Goal: Information Seeking & Learning: Understand process/instructions

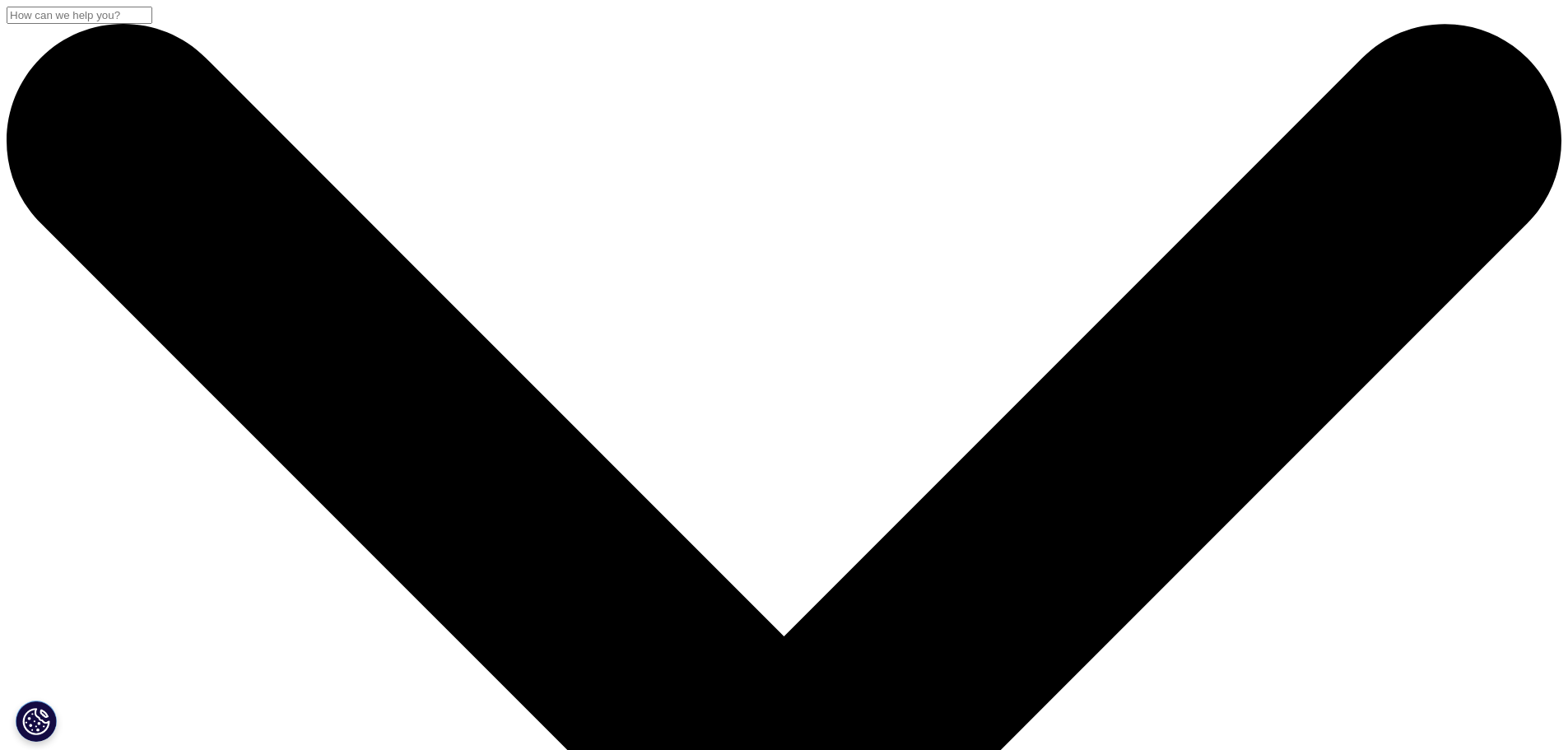
click at [152, 24] on input "Search" at bounding box center [79, 15] width 146 height 18
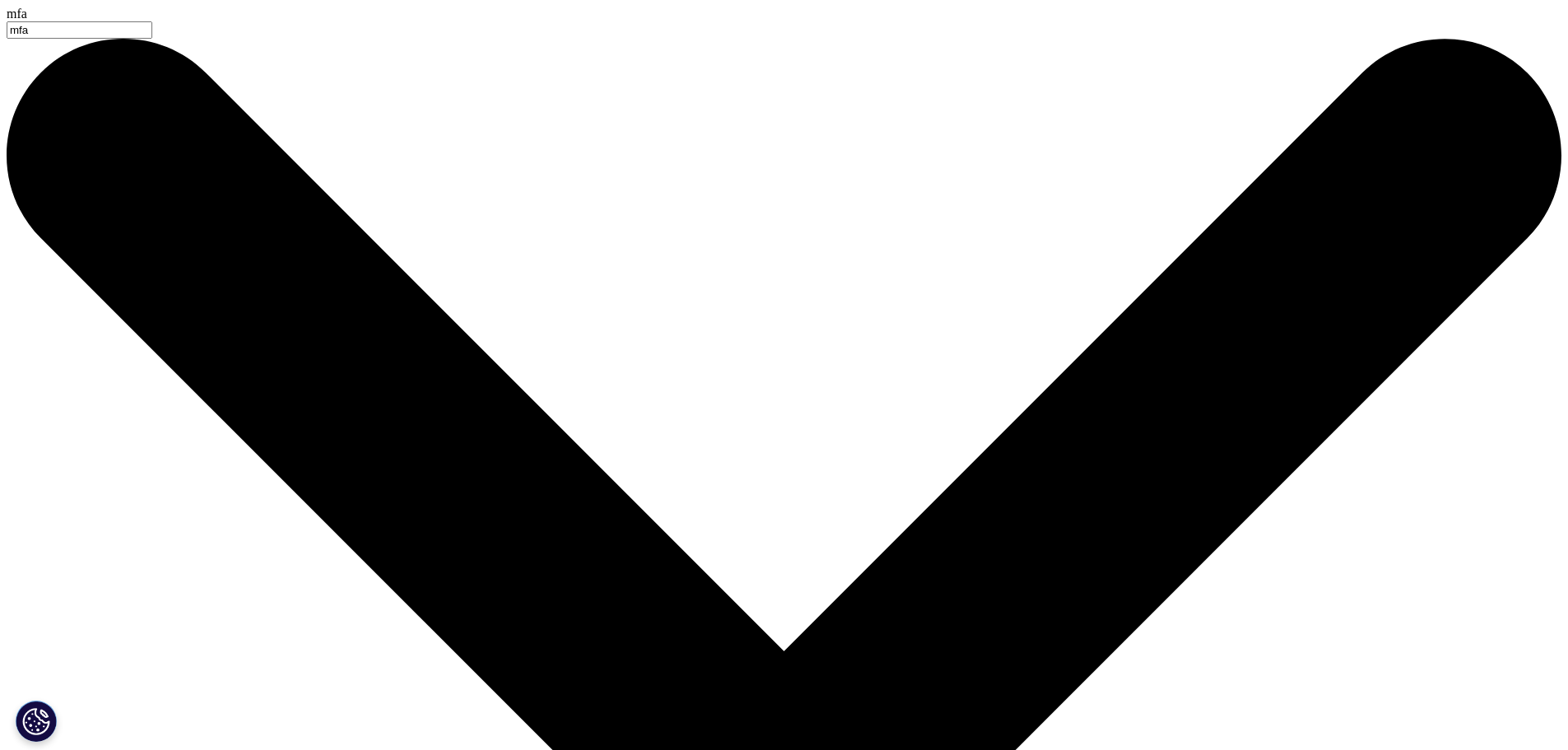
type input "mfa"
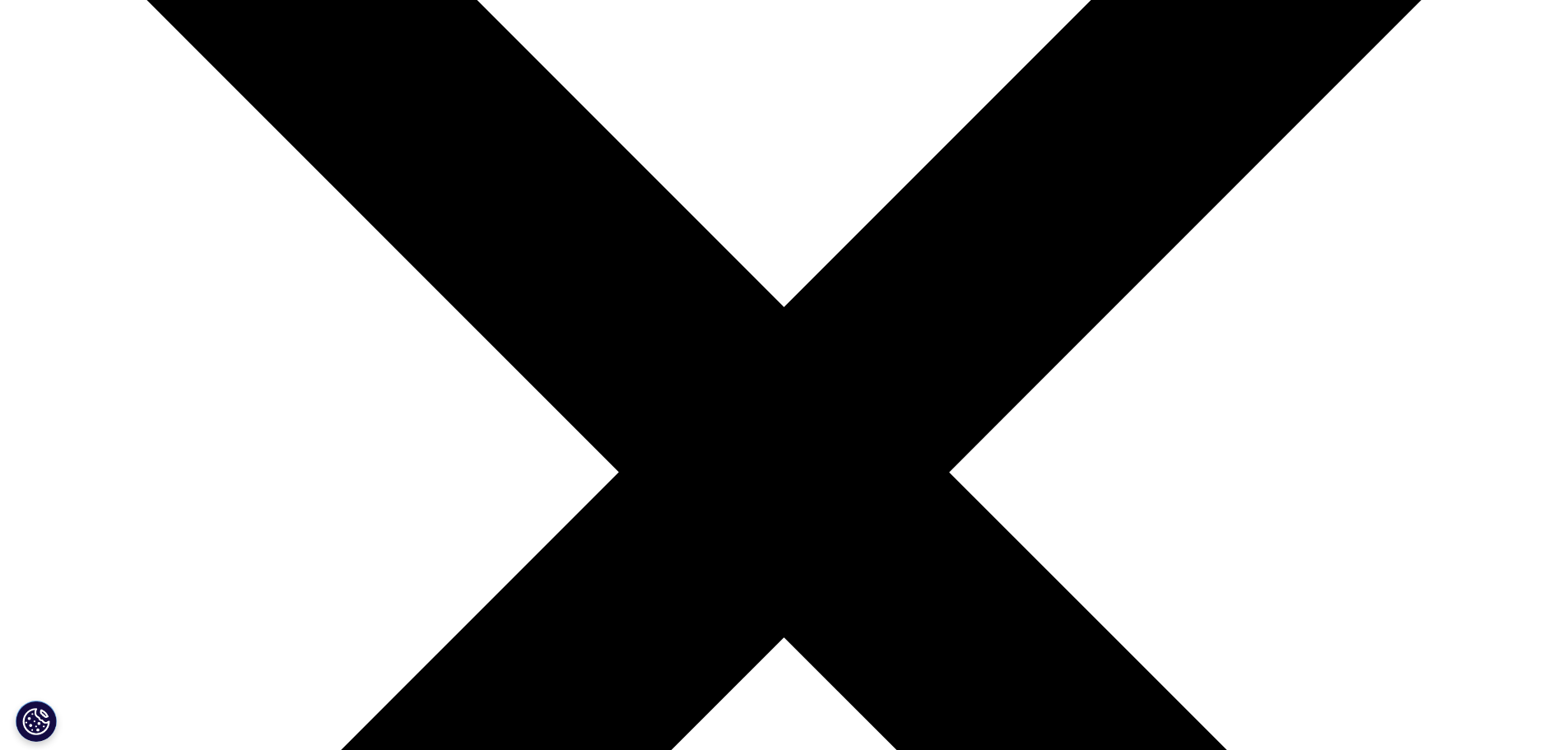
scroll to position [247, 0]
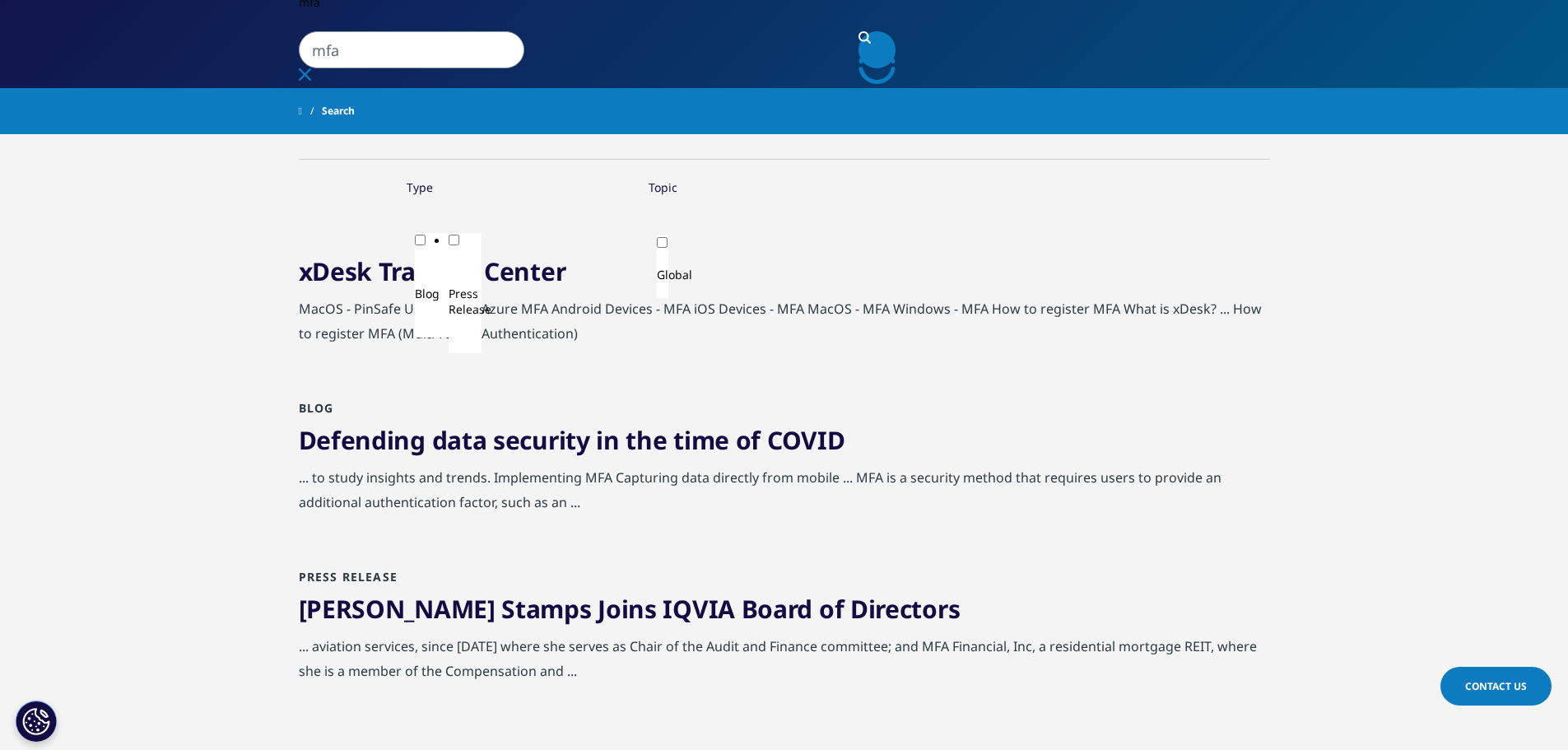
click at [547, 284] on link "xDesk Training Center" at bounding box center [433, 271] width 268 height 34
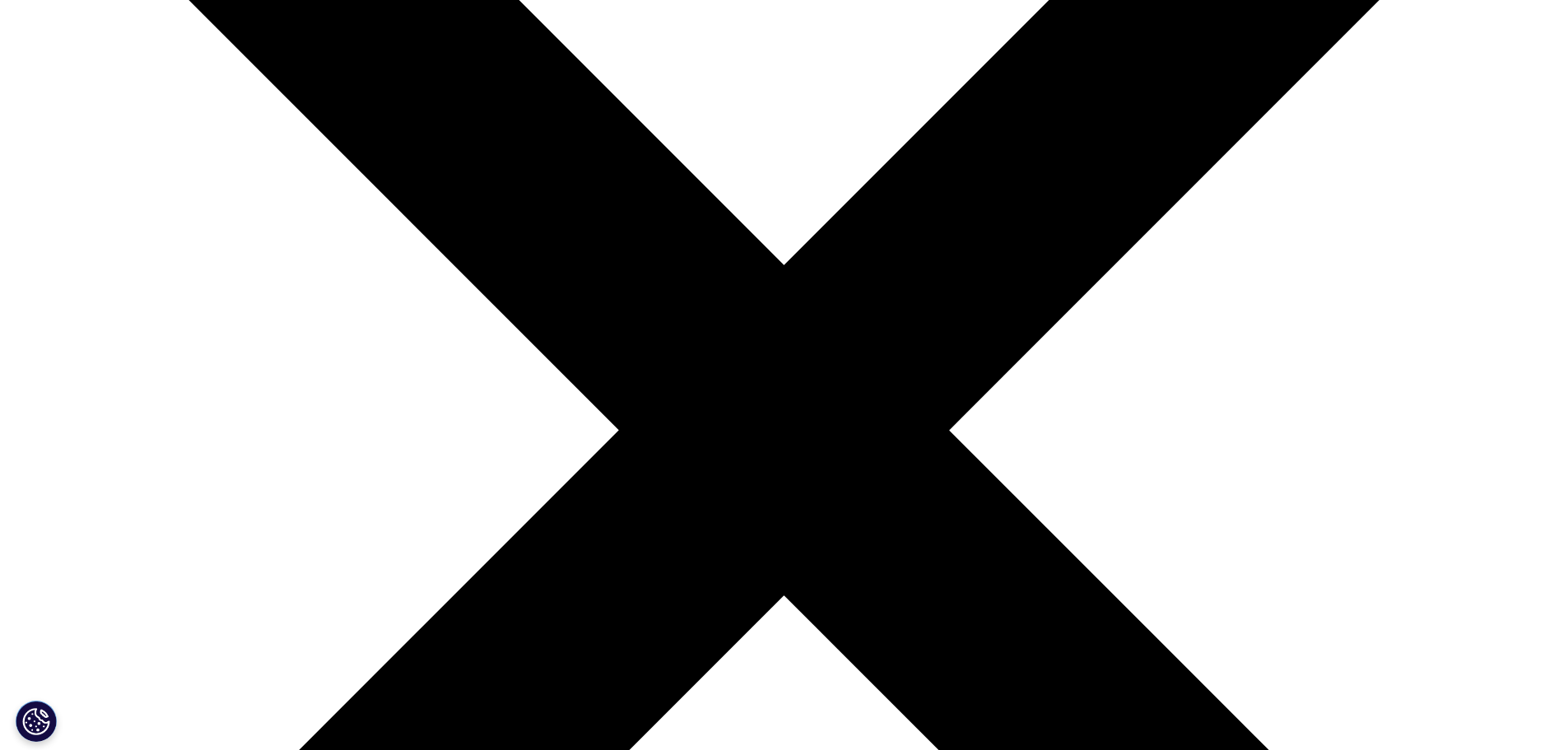
scroll to position [412, 0]
